Goal: Check status: Check status

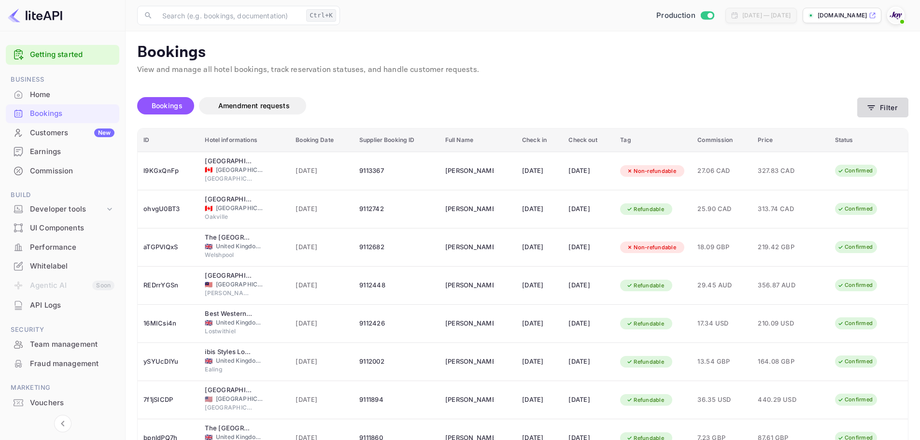
click at [895, 105] on button "Filter" at bounding box center [882, 108] width 51 height 20
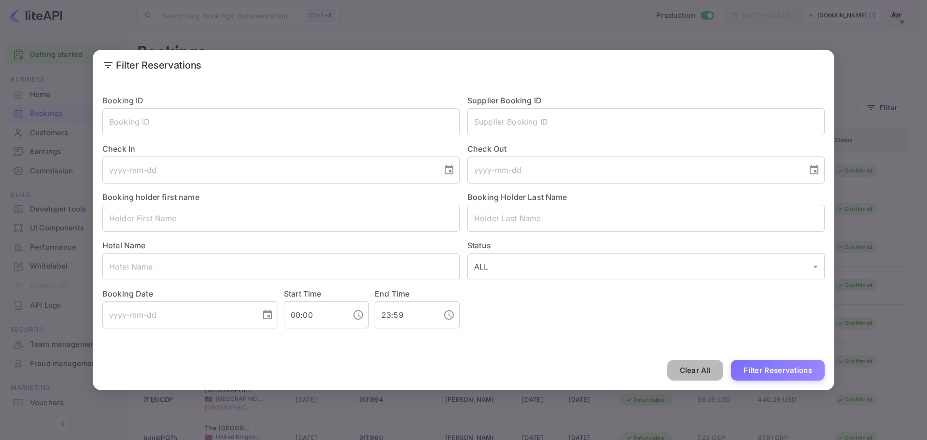
click at [708, 377] on button "Clear All" at bounding box center [695, 370] width 56 height 21
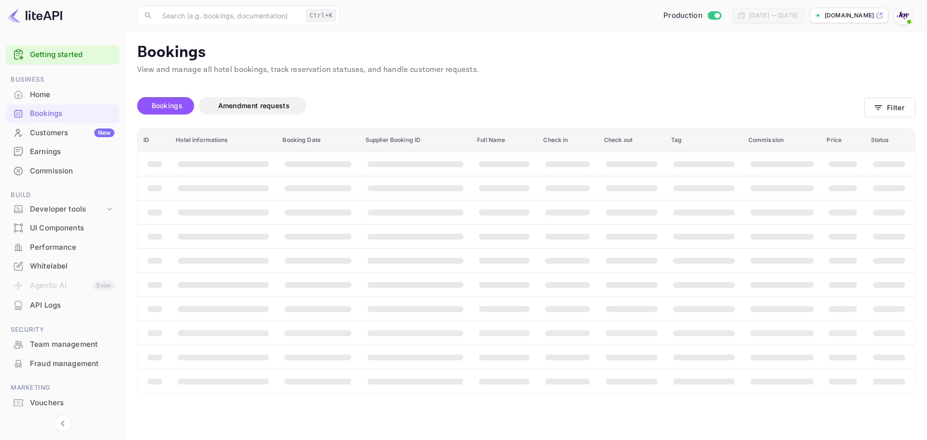
click at [893, 245] on th "booking table" at bounding box center [890, 236] width 50 height 24
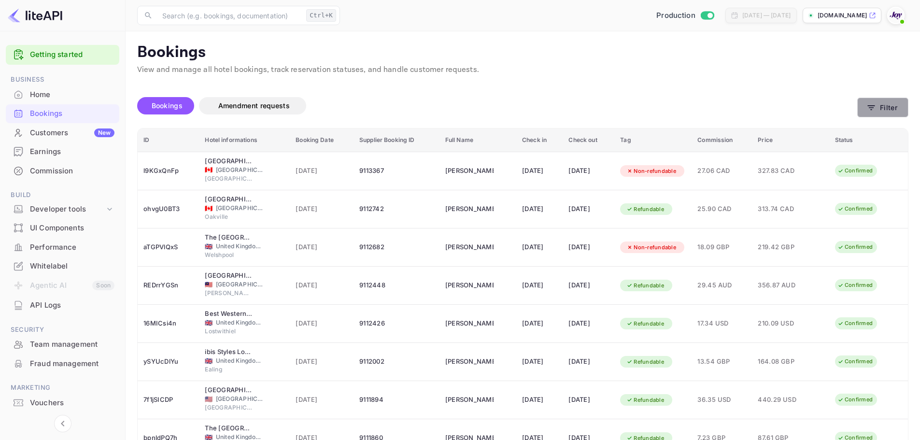
click at [897, 106] on button "Filter" at bounding box center [882, 108] width 51 height 20
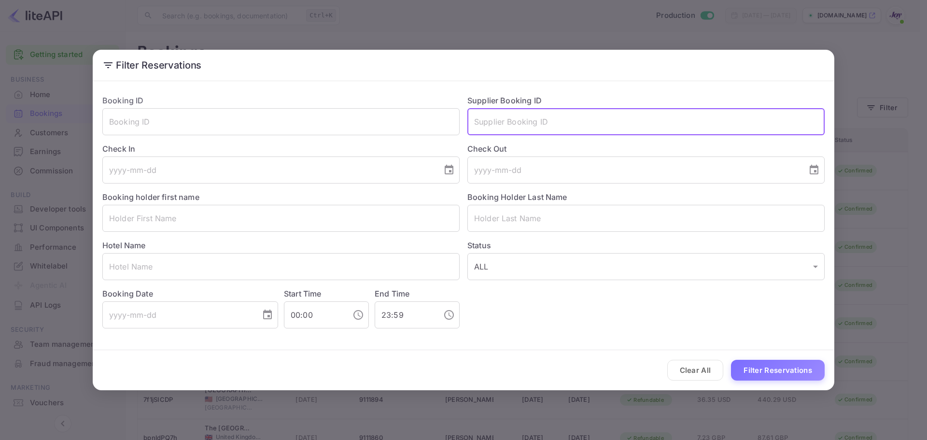
click at [521, 118] on input "text" at bounding box center [645, 121] width 357 height 27
paste input "8547125"
type input "8547125"
click at [731, 360] on button "Filter Reservations" at bounding box center [778, 370] width 94 height 21
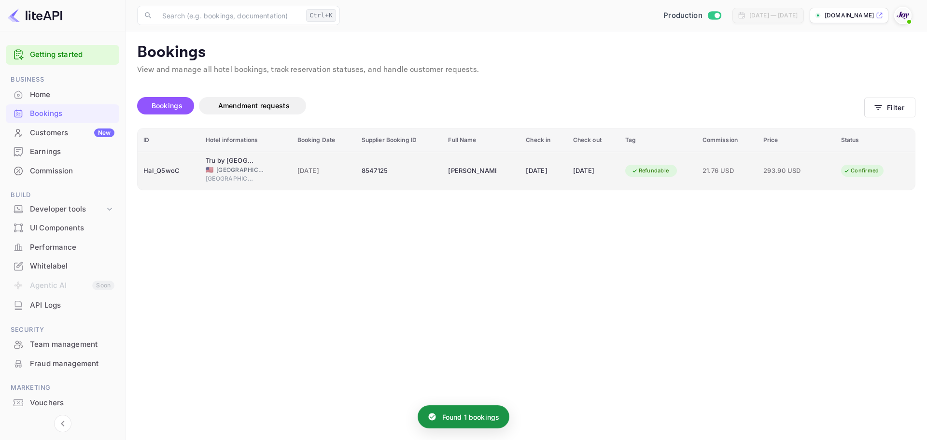
click at [193, 168] on td "HaI_Q5woC" at bounding box center [169, 171] width 62 height 38
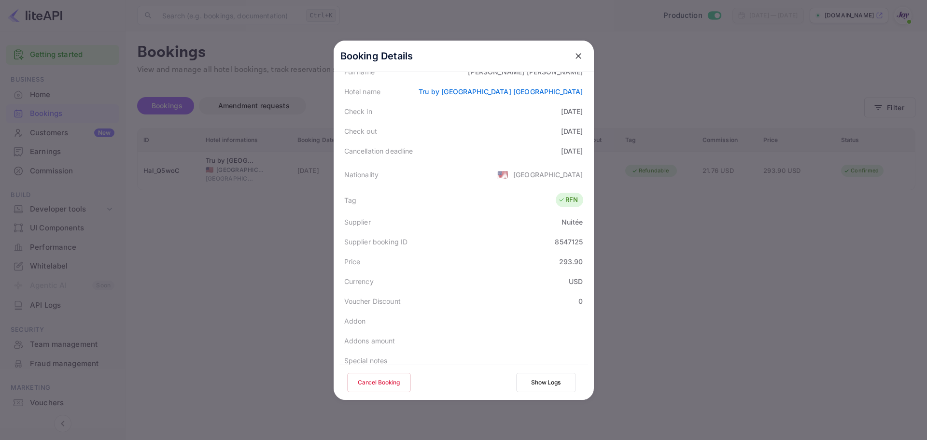
scroll to position [214, 0]
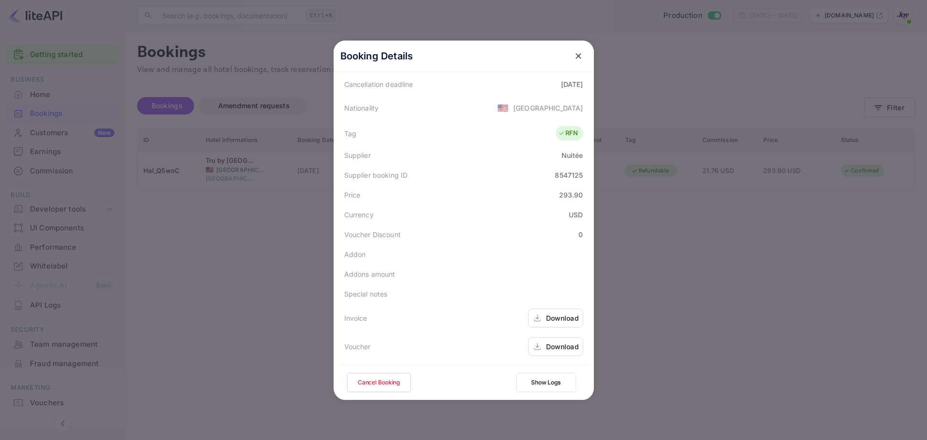
click at [563, 173] on div "8547125" at bounding box center [569, 175] width 28 height 10
copy div "8547125"
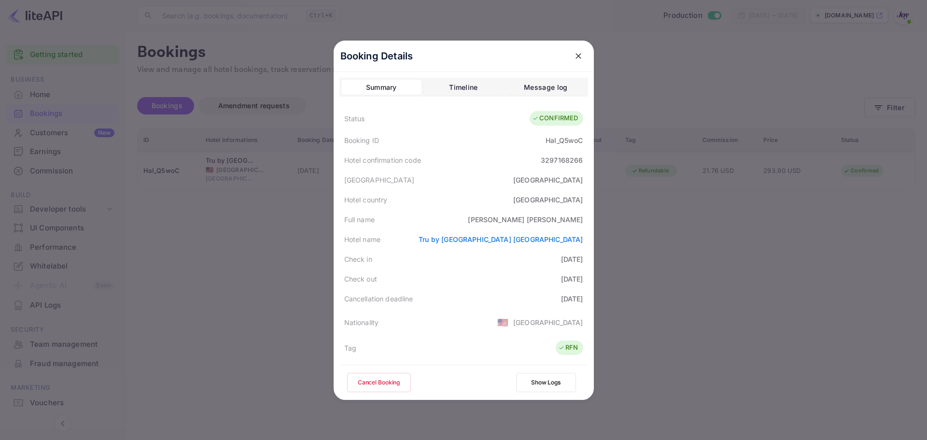
click at [548, 219] on div "[PERSON_NAME]" at bounding box center [525, 219] width 115 height 10
copy div "[PERSON_NAME]"
drag, startPoint x: 541, startPoint y: 263, endPoint x: 585, endPoint y: 262, distance: 43.9
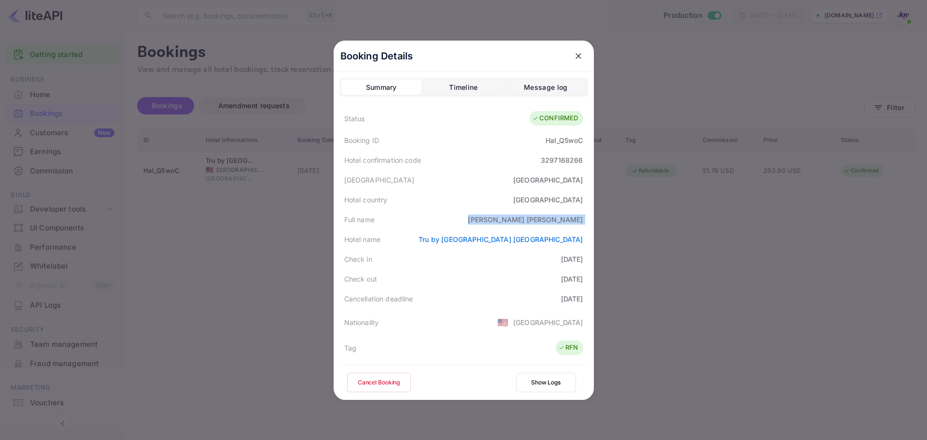
click at [585, 262] on div "Booking Details Summary Timeline Message log Status CONFIRMED Booking ID HaI_Q5…" at bounding box center [464, 220] width 260 height 359
copy div "[DATE]"
click at [557, 162] on div "3297168266" at bounding box center [562, 160] width 42 height 10
copy div "3297168266"
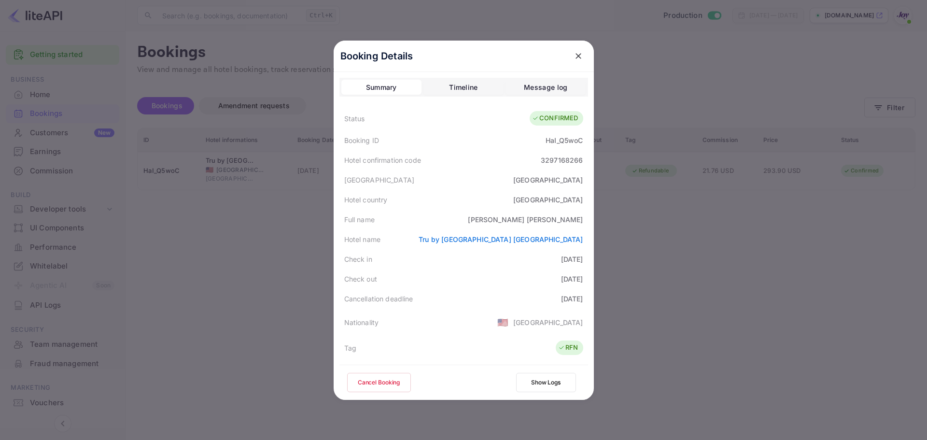
click at [550, 140] on div "HaI_Q5woC" at bounding box center [564, 140] width 37 height 10
copy div "HaI_Q5woC"
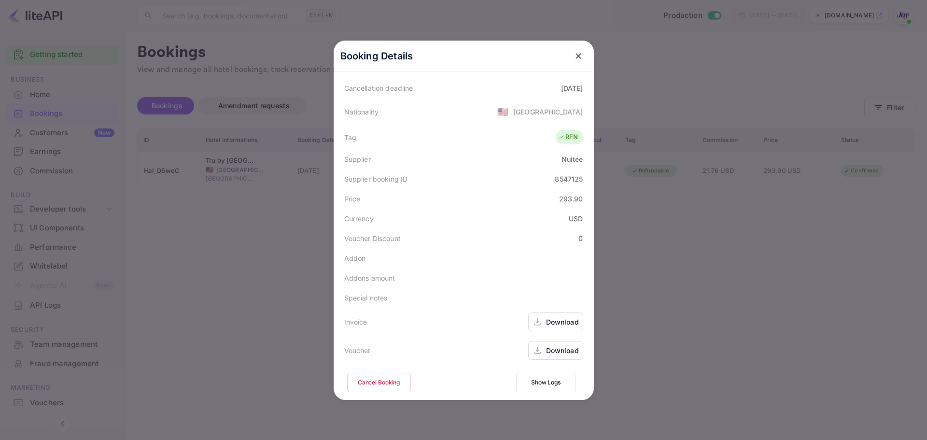
scroll to position [214, 0]
click at [558, 176] on div "8547125" at bounding box center [569, 175] width 28 height 10
copy div "8547125"
